Goal: Obtain resource: Download file/media

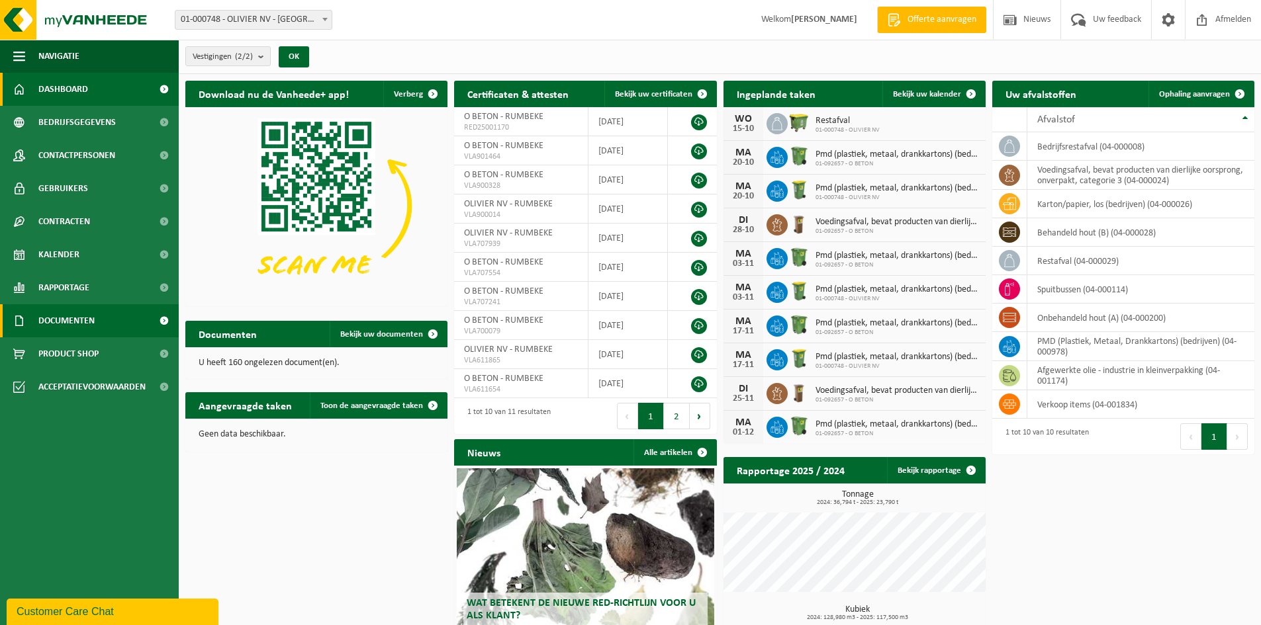
click at [93, 327] on span "Documenten" at bounding box center [66, 320] width 56 height 33
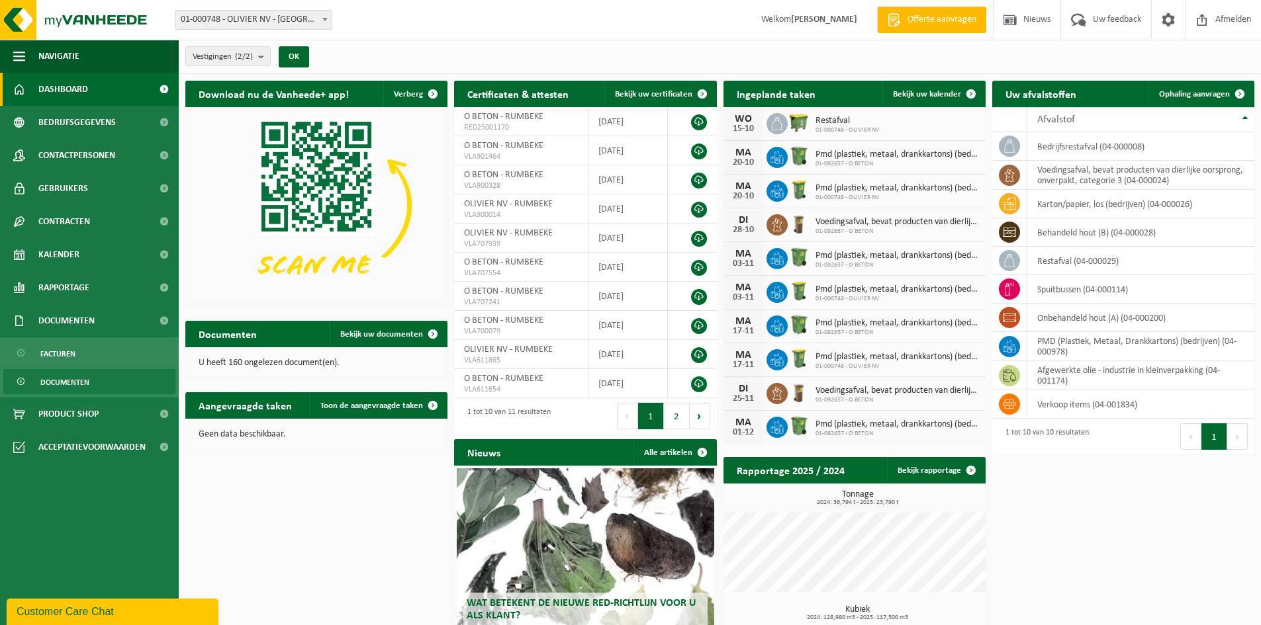
click at [76, 385] on span "Documenten" at bounding box center [64, 382] width 49 height 25
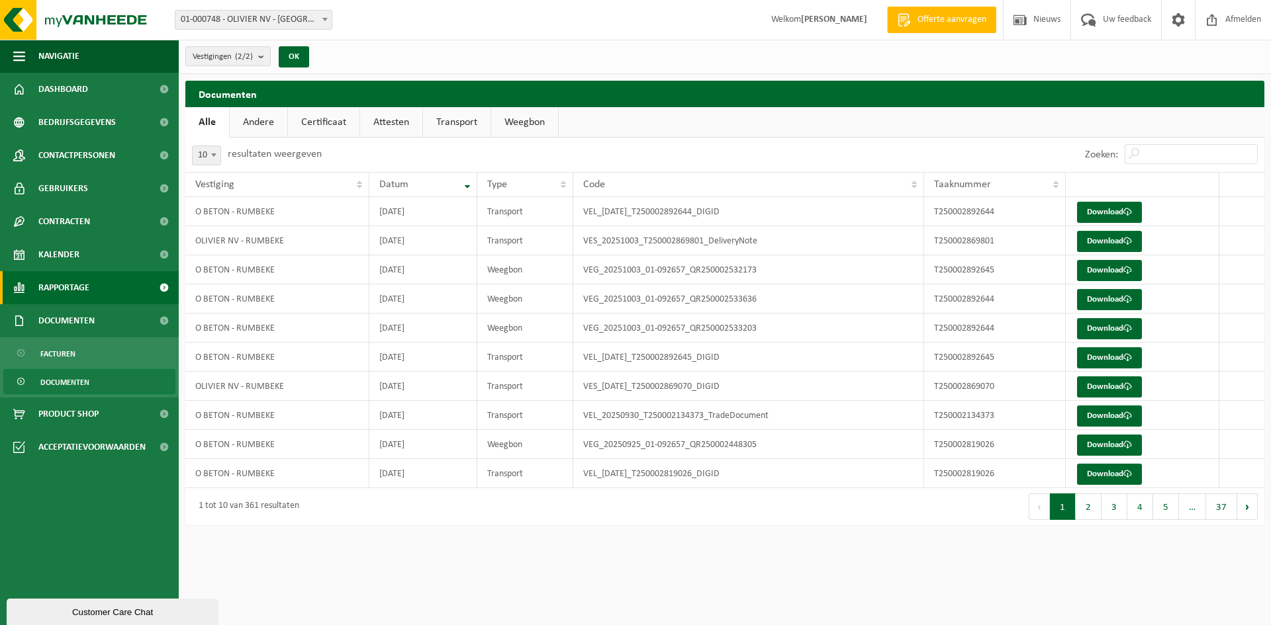
click at [73, 293] on span "Rapportage" at bounding box center [63, 287] width 51 height 33
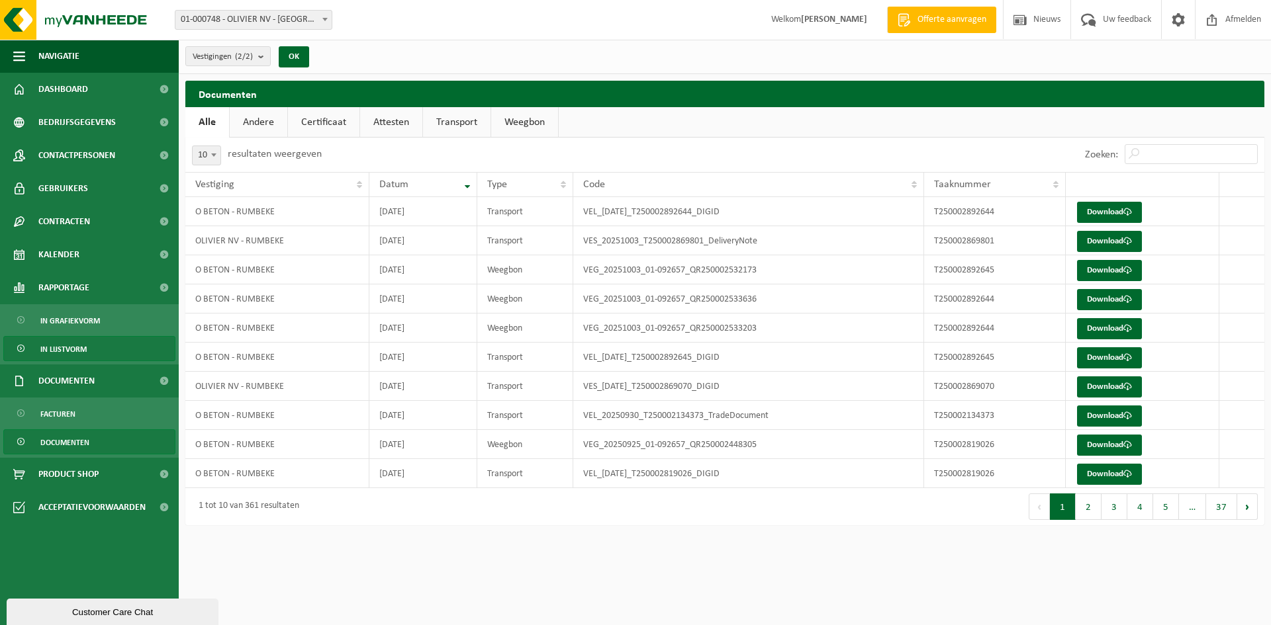
click at [74, 350] on span "In lijstvorm" at bounding box center [63, 349] width 46 height 25
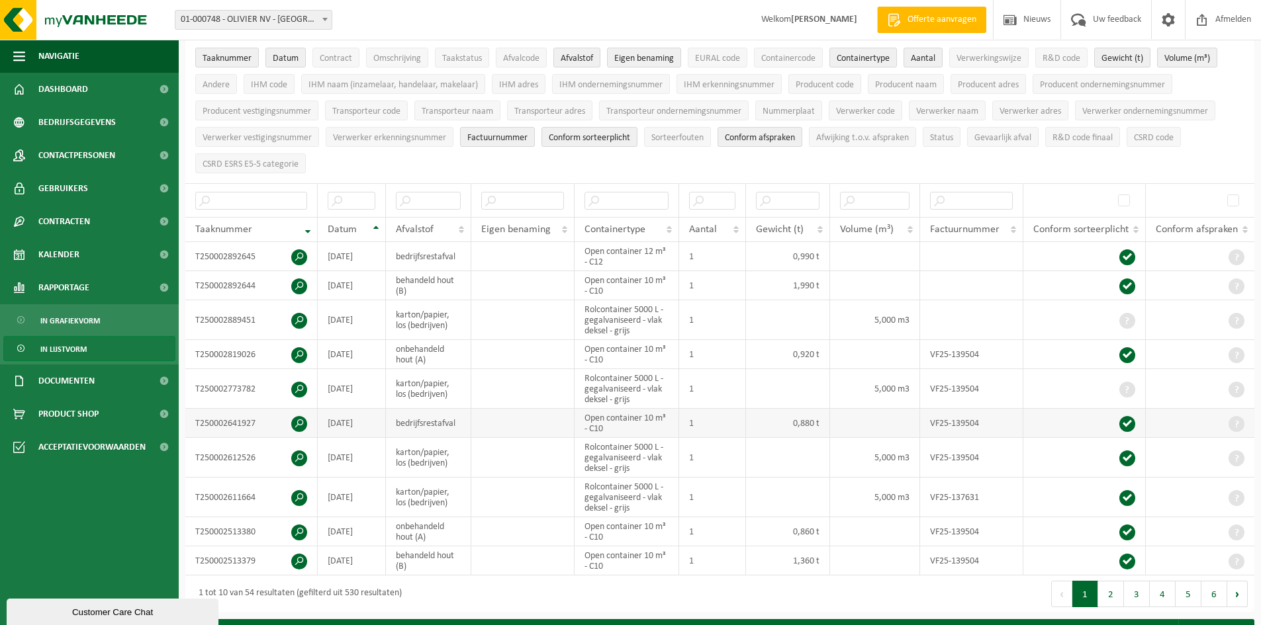
scroll to position [132, 0]
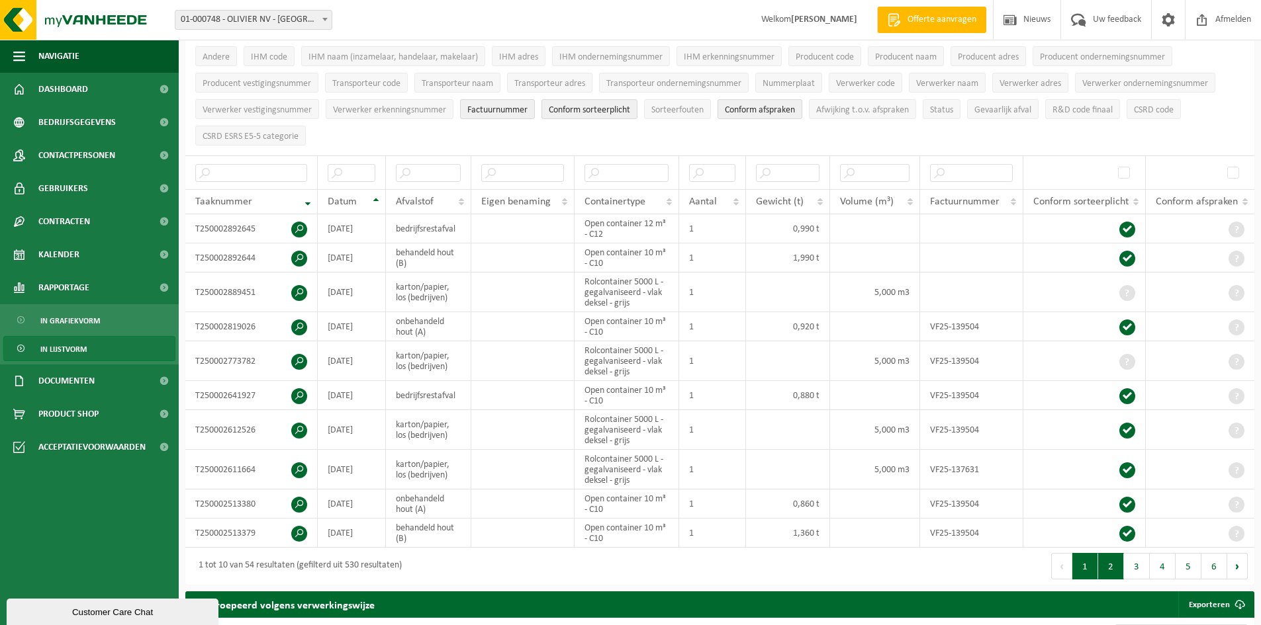
click at [1109, 566] on button "2" at bounding box center [1111, 566] width 26 height 26
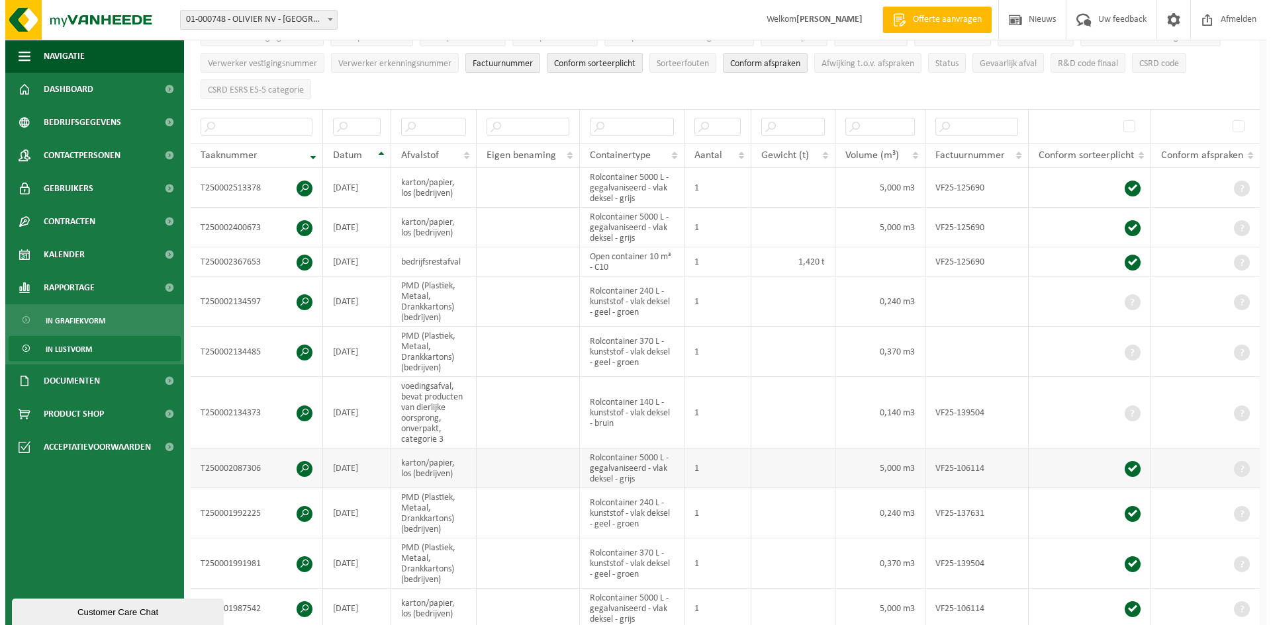
scroll to position [245, 0]
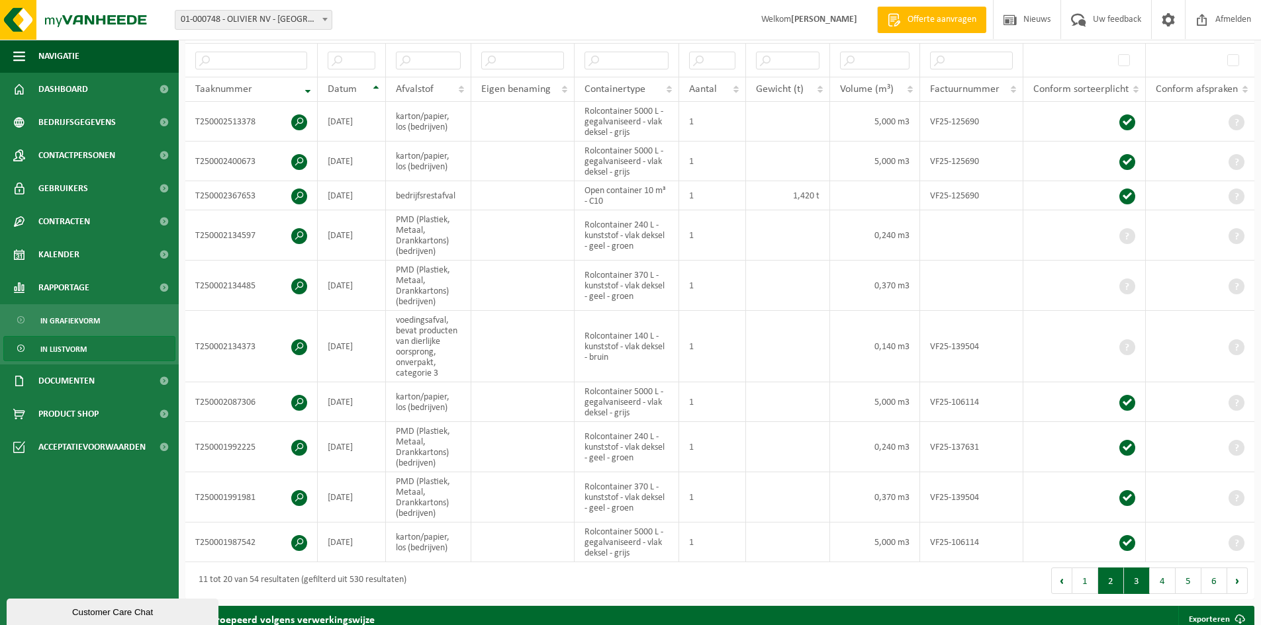
click at [1131, 581] on button "3" at bounding box center [1137, 581] width 26 height 26
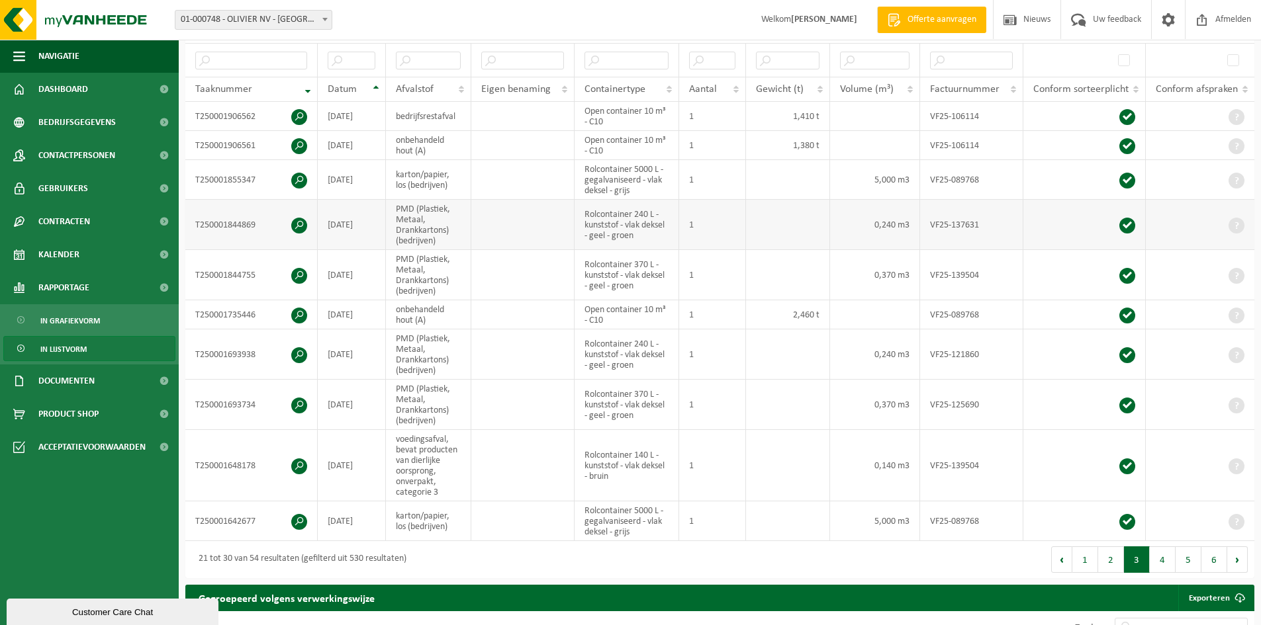
click at [302, 222] on span at bounding box center [299, 226] width 16 height 16
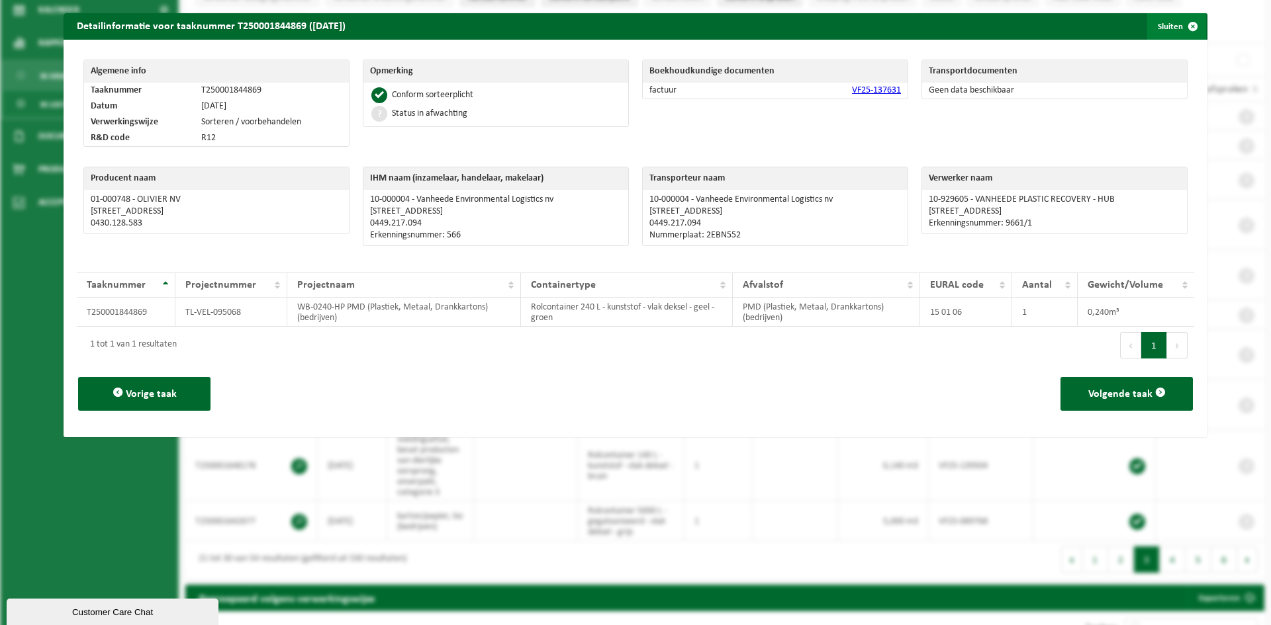
click at [1179, 34] on span "button" at bounding box center [1192, 26] width 26 height 26
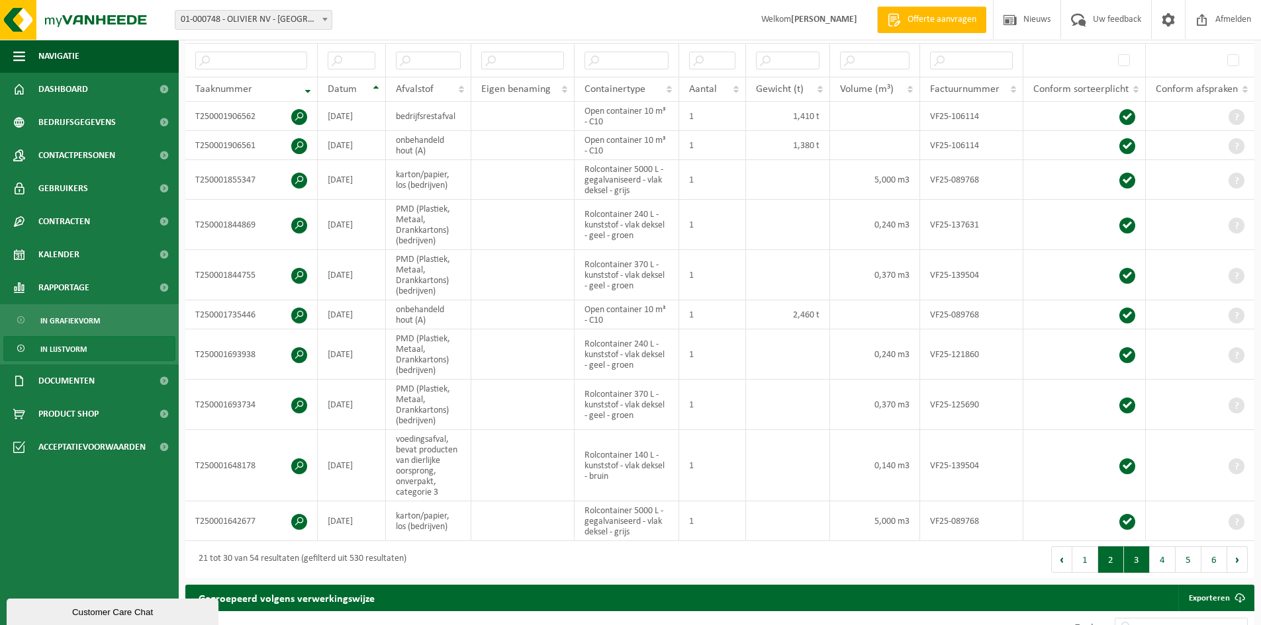
click at [1105, 555] on button "2" at bounding box center [1111, 560] width 26 height 26
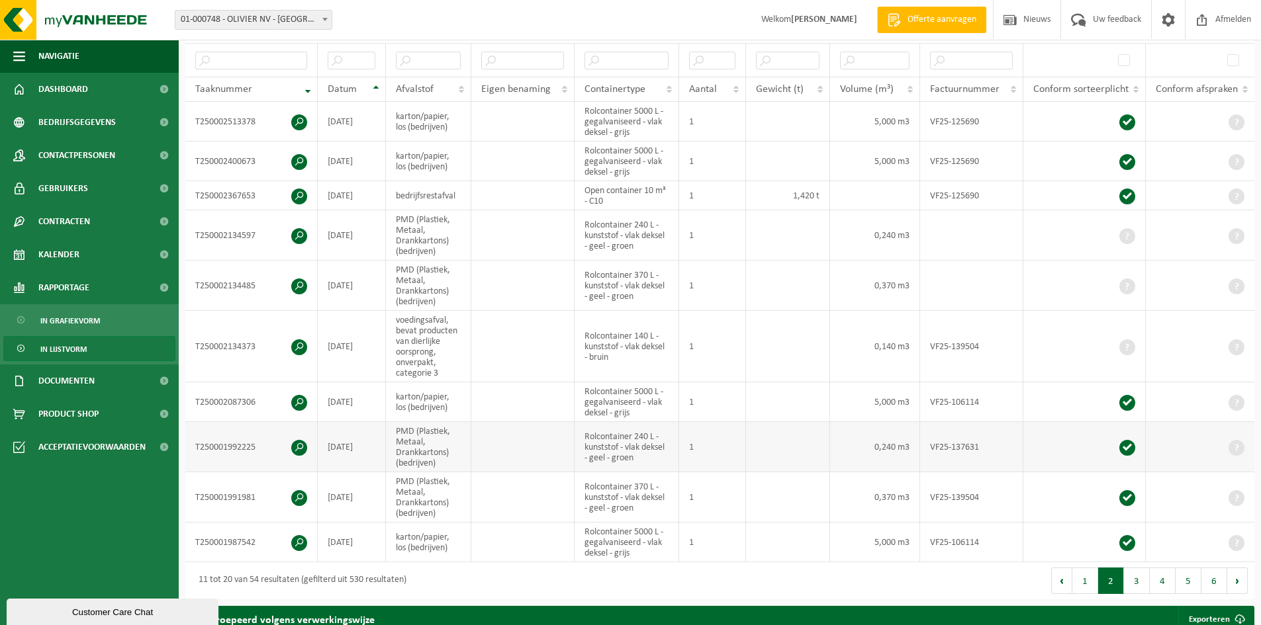
click at [301, 446] on span at bounding box center [299, 448] width 16 height 16
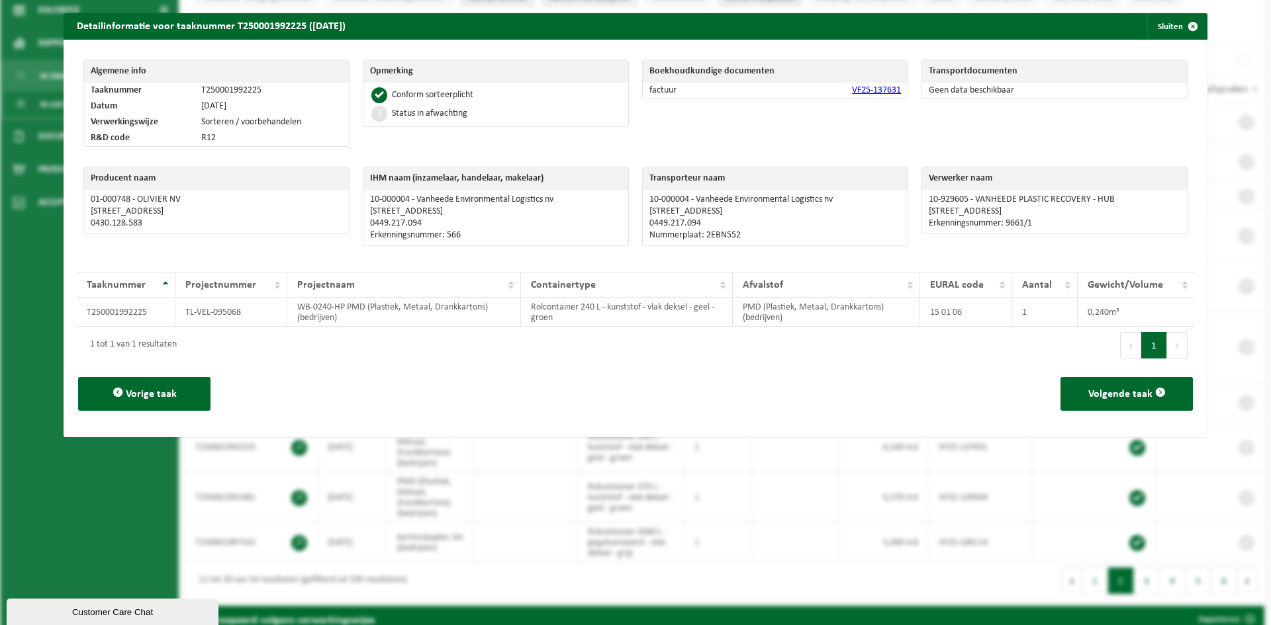
click at [930, 146] on div "Transportdocumenten Geen data beschikbaar" at bounding box center [1054, 106] width 279 height 107
click at [1179, 28] on span "button" at bounding box center [1192, 26] width 26 height 26
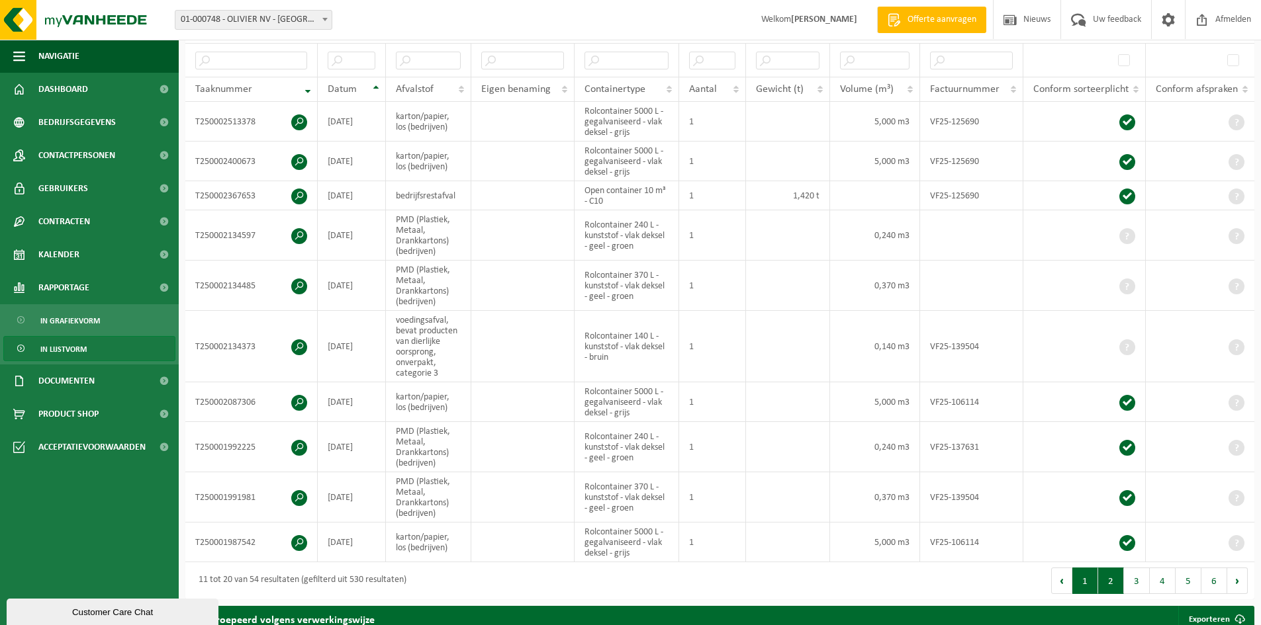
click at [1093, 581] on button "1" at bounding box center [1085, 581] width 26 height 26
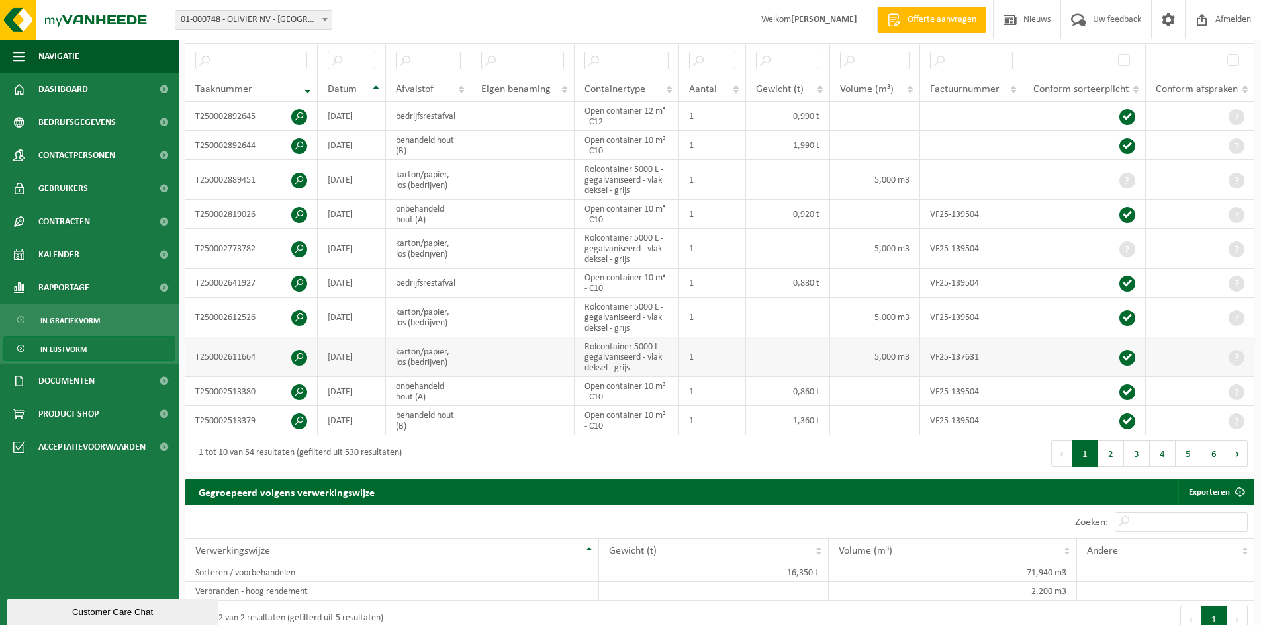
click at [298, 356] on span at bounding box center [299, 358] width 16 height 16
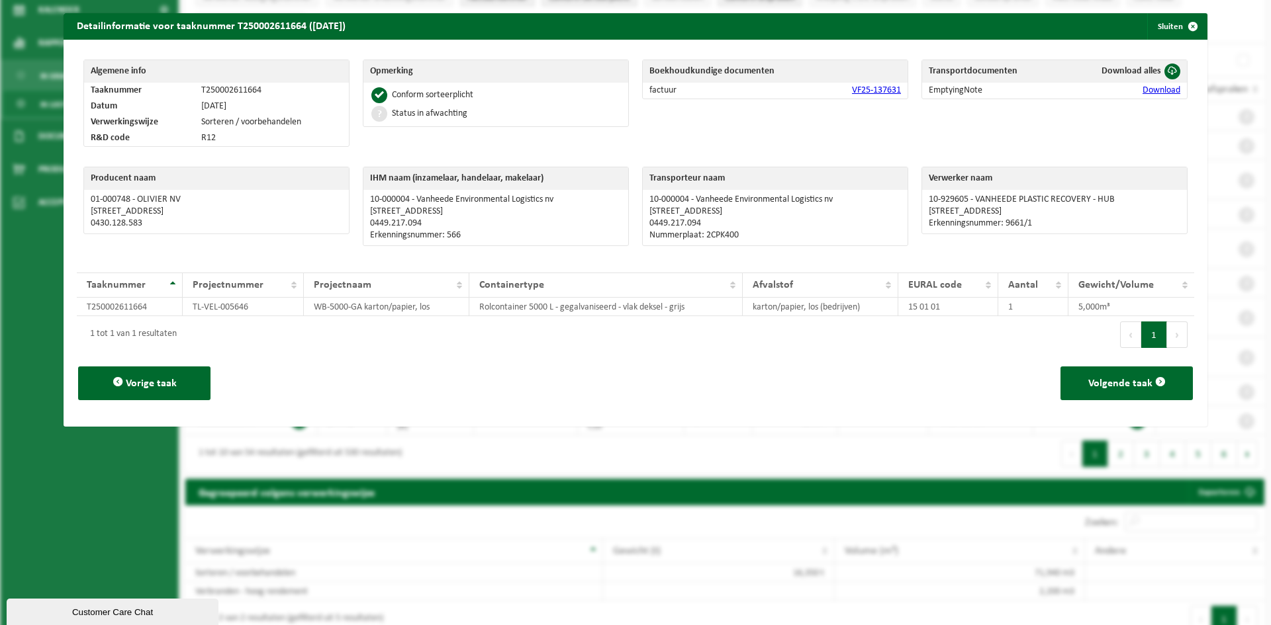
click at [1179, 24] on span "button" at bounding box center [1192, 26] width 26 height 26
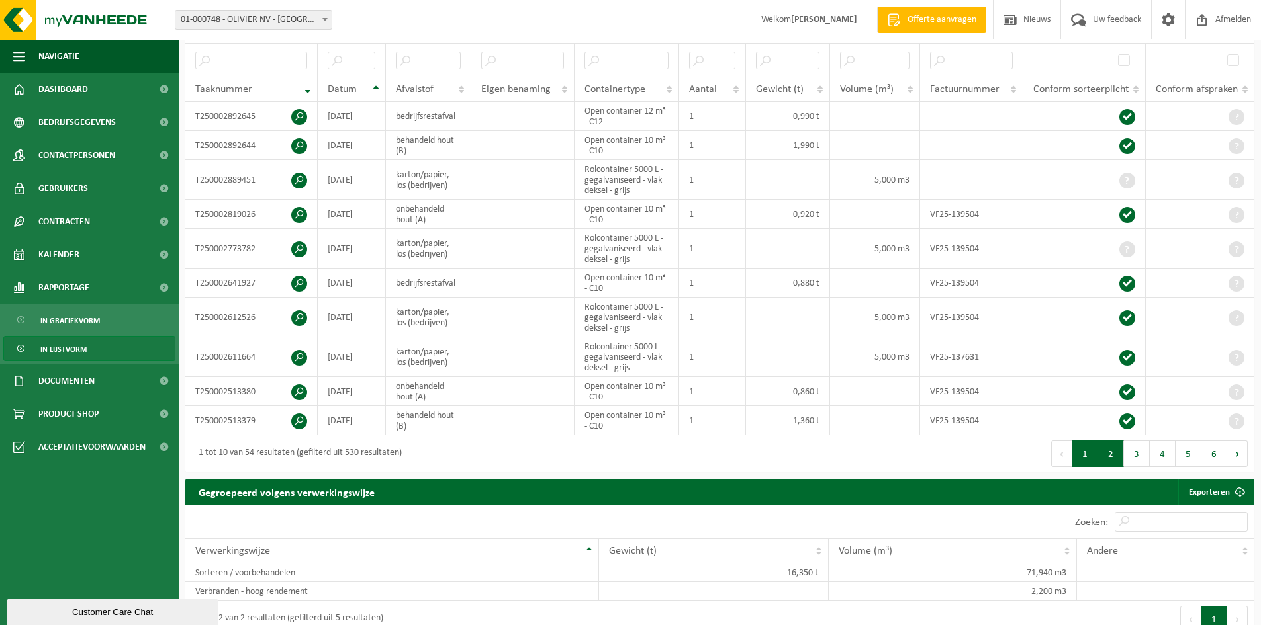
click at [1109, 450] on button "2" at bounding box center [1111, 454] width 26 height 26
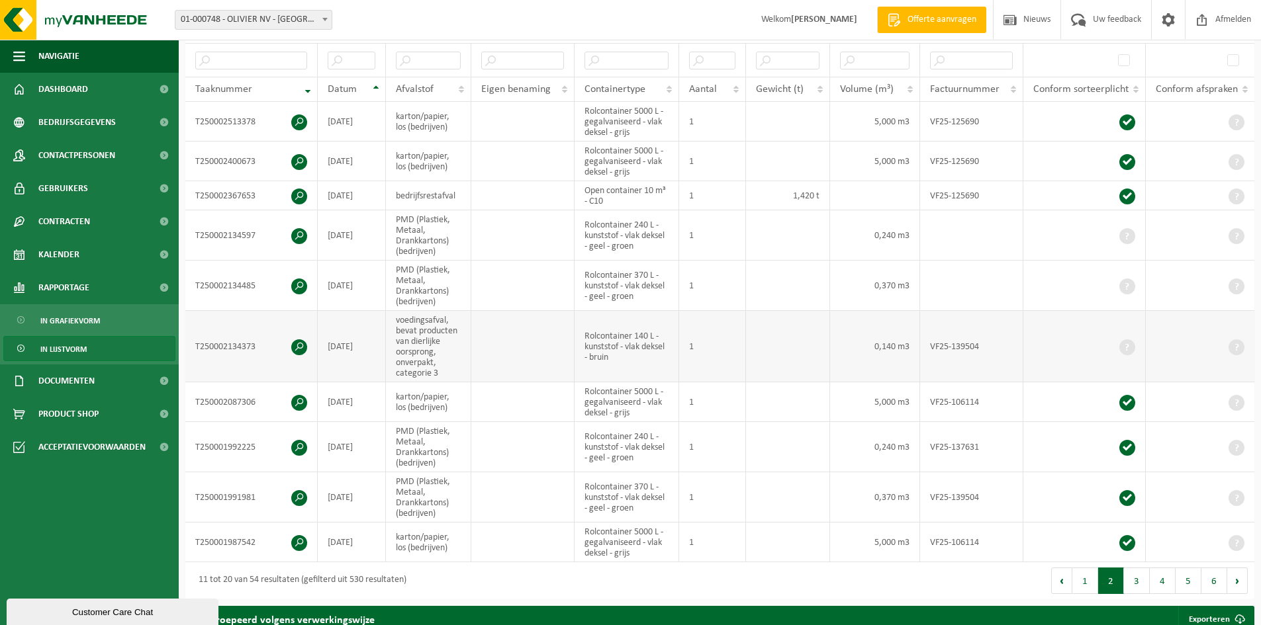
click at [297, 345] on span at bounding box center [299, 348] width 16 height 16
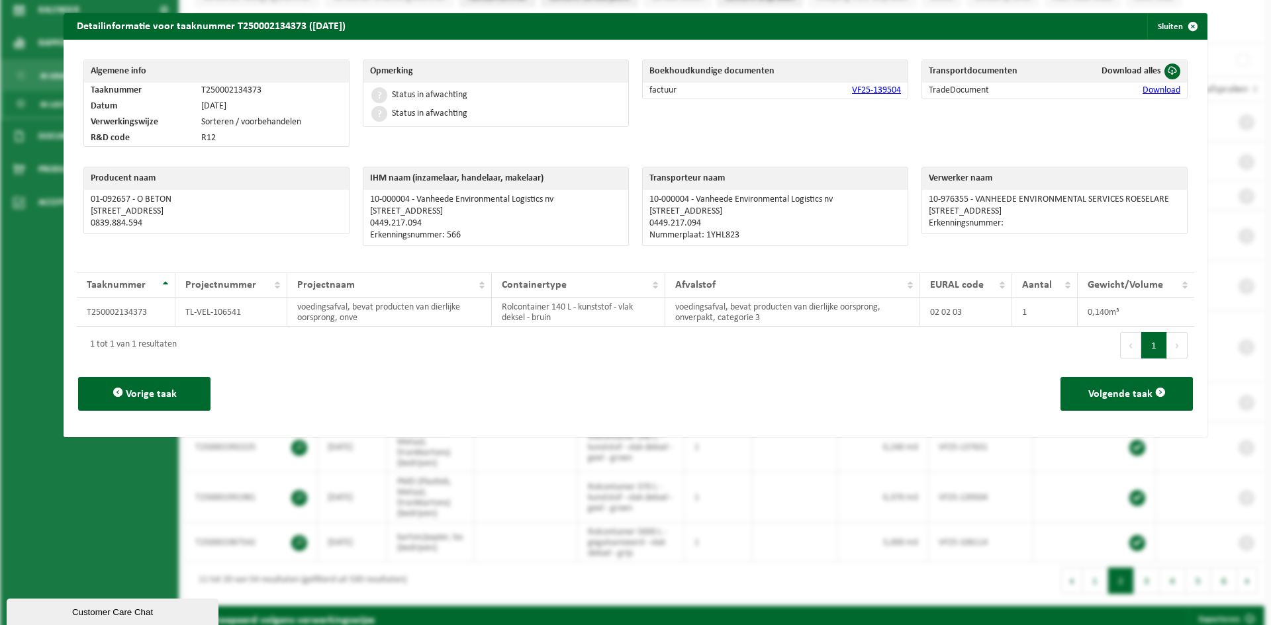
click at [1142, 87] on link "Download" at bounding box center [1161, 90] width 38 height 10
